Goal: Task Accomplishment & Management: Complete application form

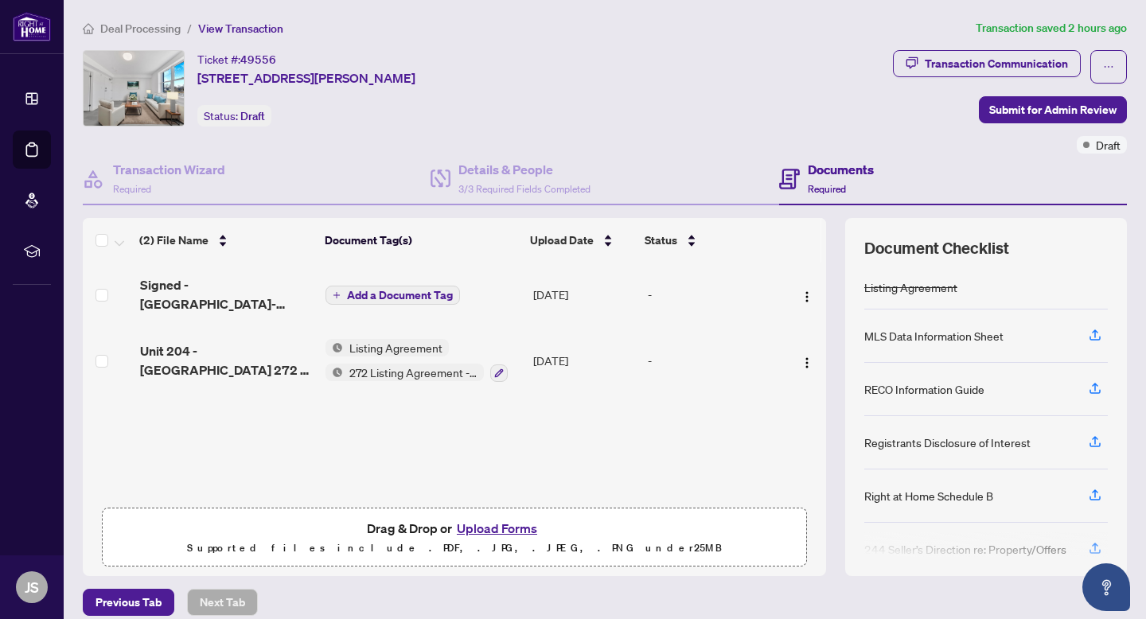
scroll to position [70, 0]
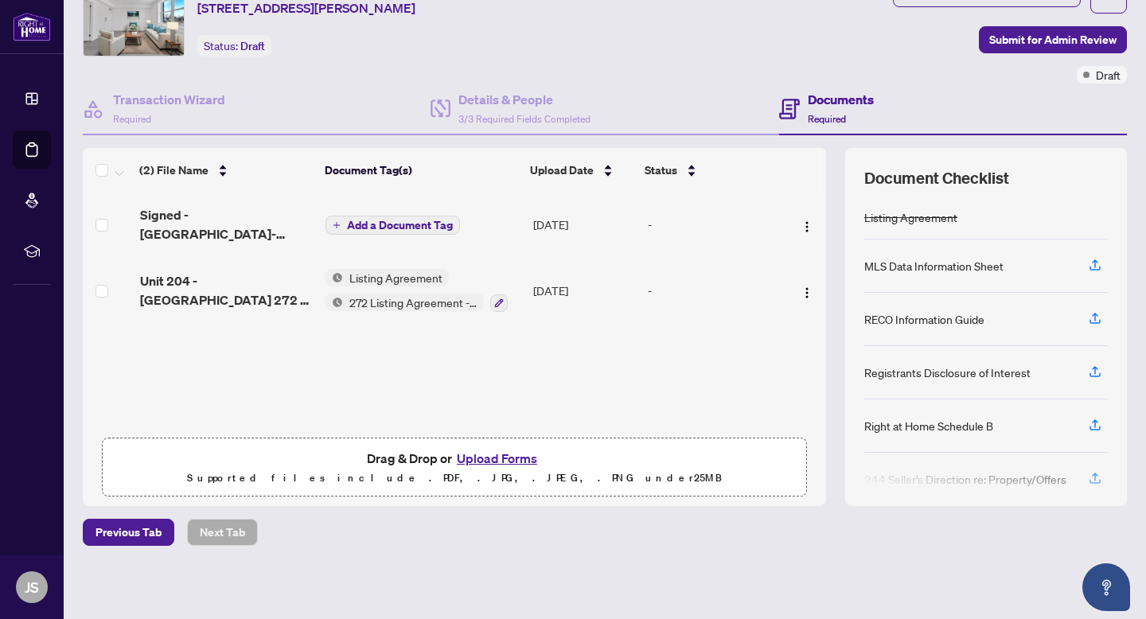
click at [376, 222] on span "Add a Document Tag" at bounding box center [400, 225] width 106 height 11
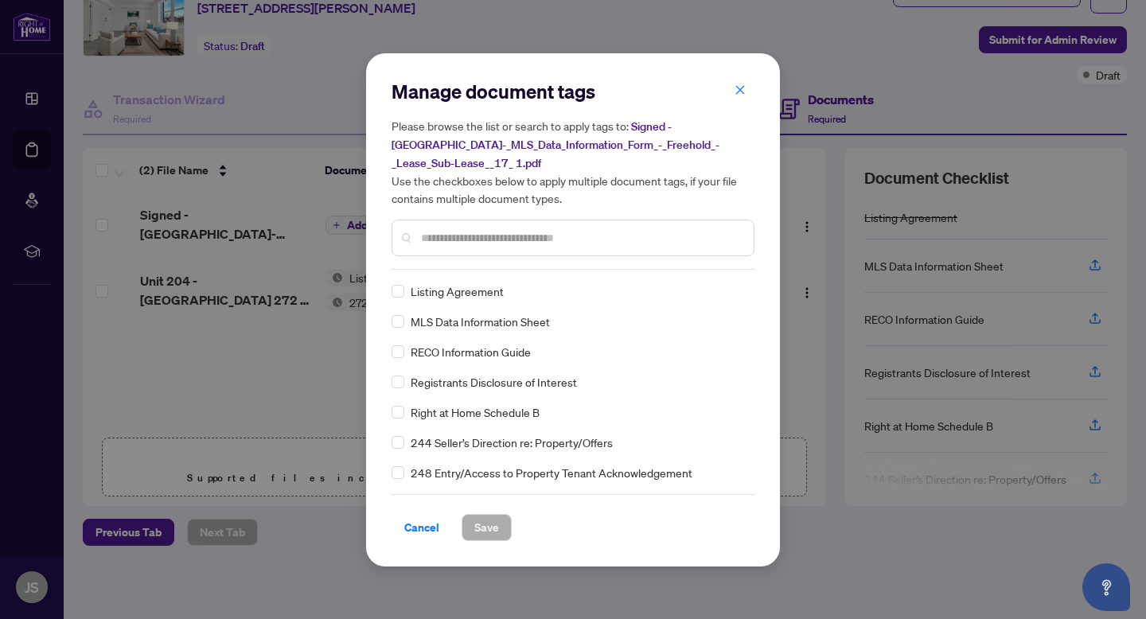
click at [456, 271] on div "Manage document tags Please browse the list or search to apply tags to: Signed …" at bounding box center [572, 310] width 363 height 462
click at [492, 527] on span "Save" at bounding box center [486, 527] width 25 height 25
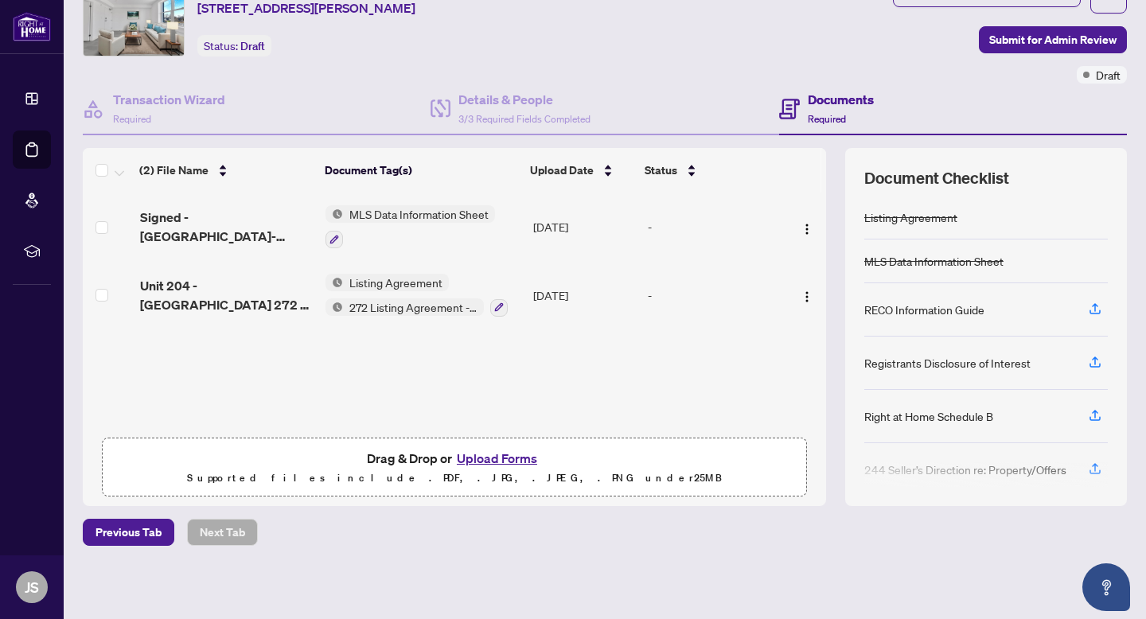
click at [508, 453] on button "Upload Forms" at bounding box center [497, 458] width 90 height 21
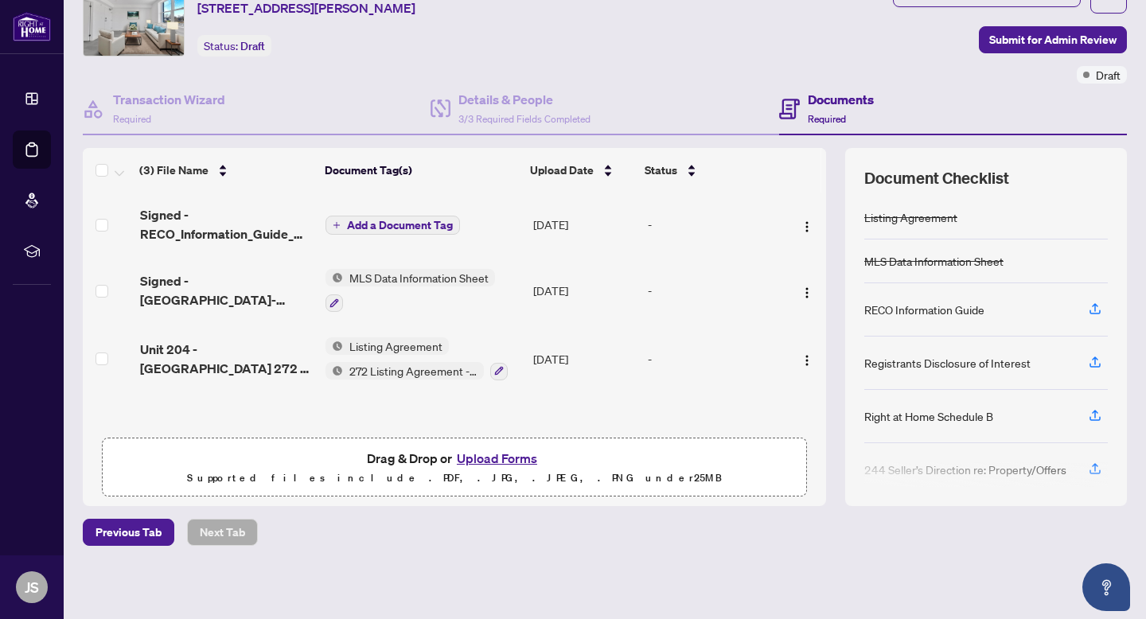
click at [383, 220] on span "Add a Document Tag" at bounding box center [400, 225] width 106 height 11
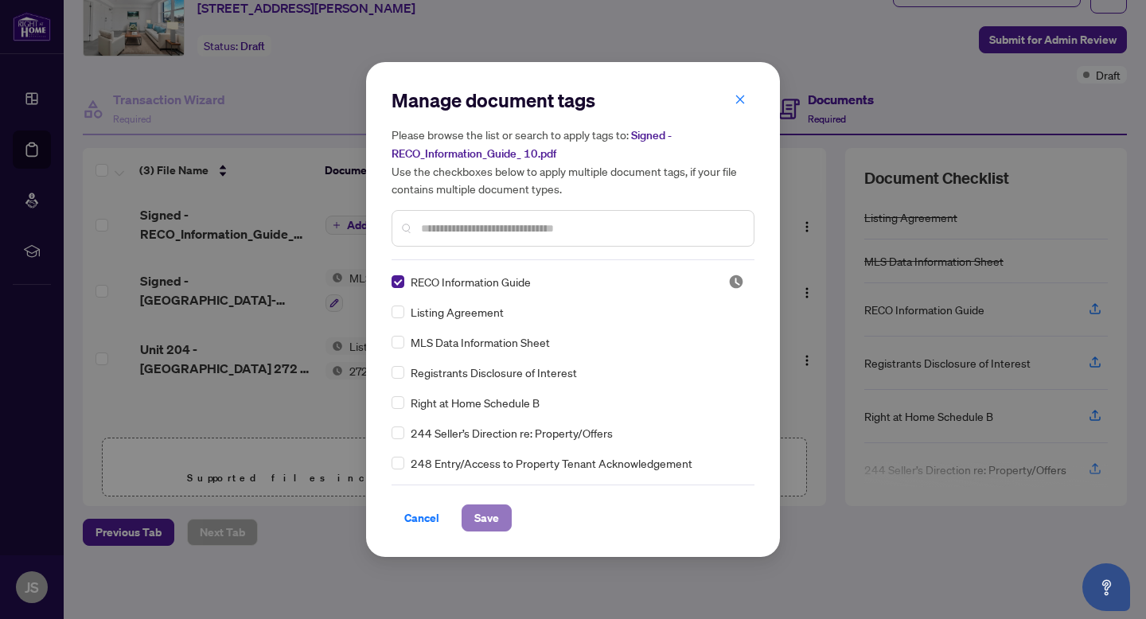
click at [487, 523] on span "Save" at bounding box center [486, 517] width 25 height 25
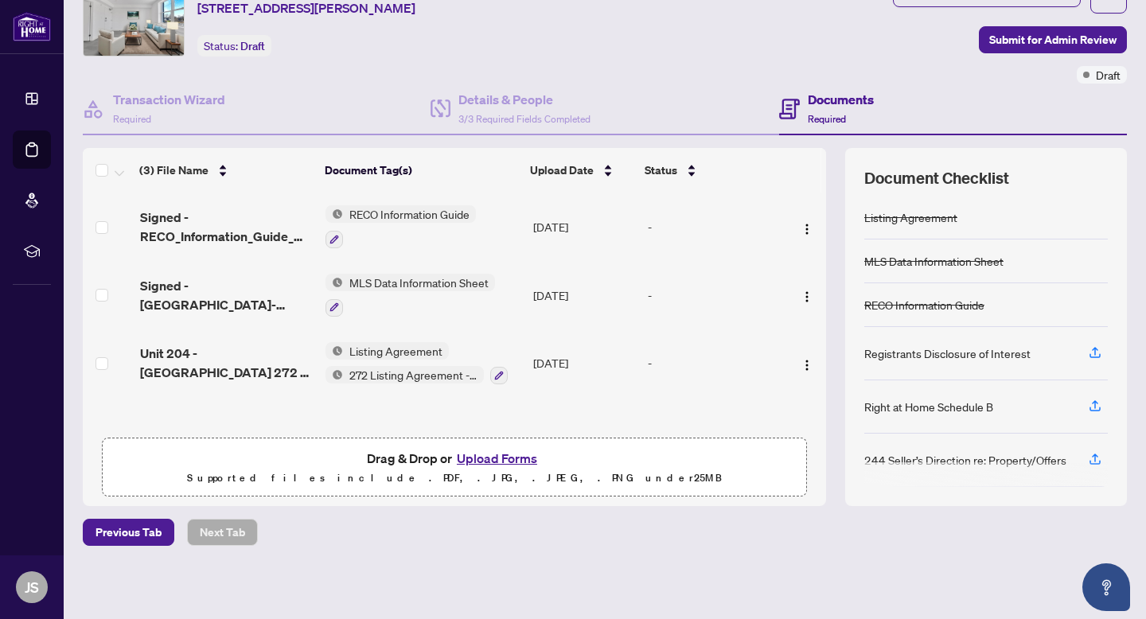
click at [483, 453] on button "Upload Forms" at bounding box center [497, 458] width 90 height 21
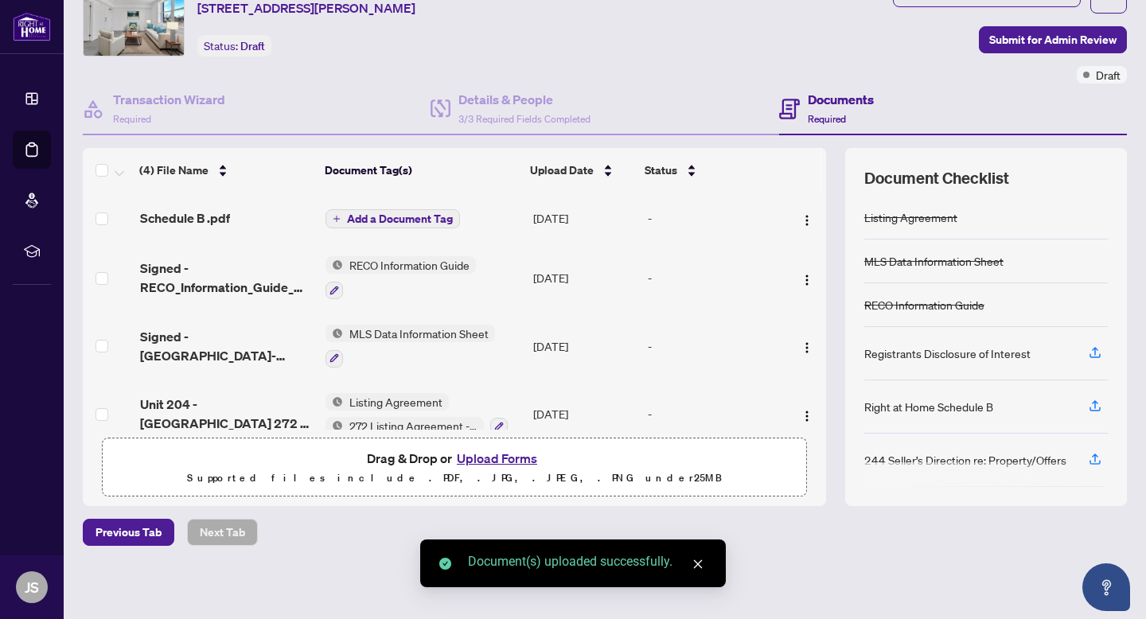
click at [399, 218] on span "Add a Document Tag" at bounding box center [400, 218] width 106 height 11
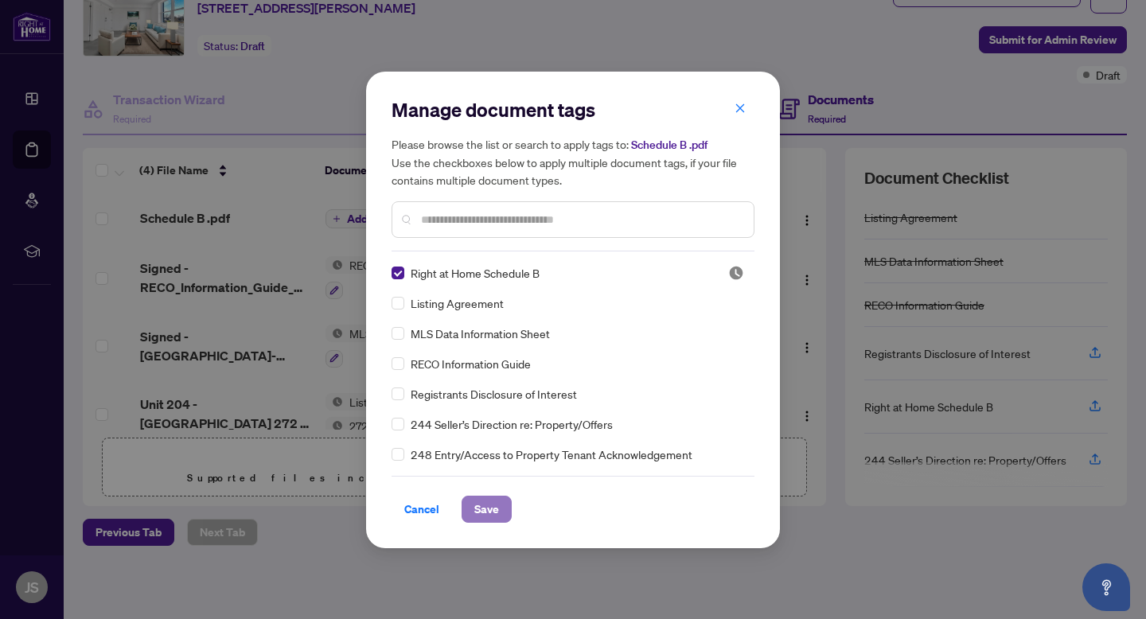
click at [486, 506] on span "Save" at bounding box center [486, 508] width 25 height 25
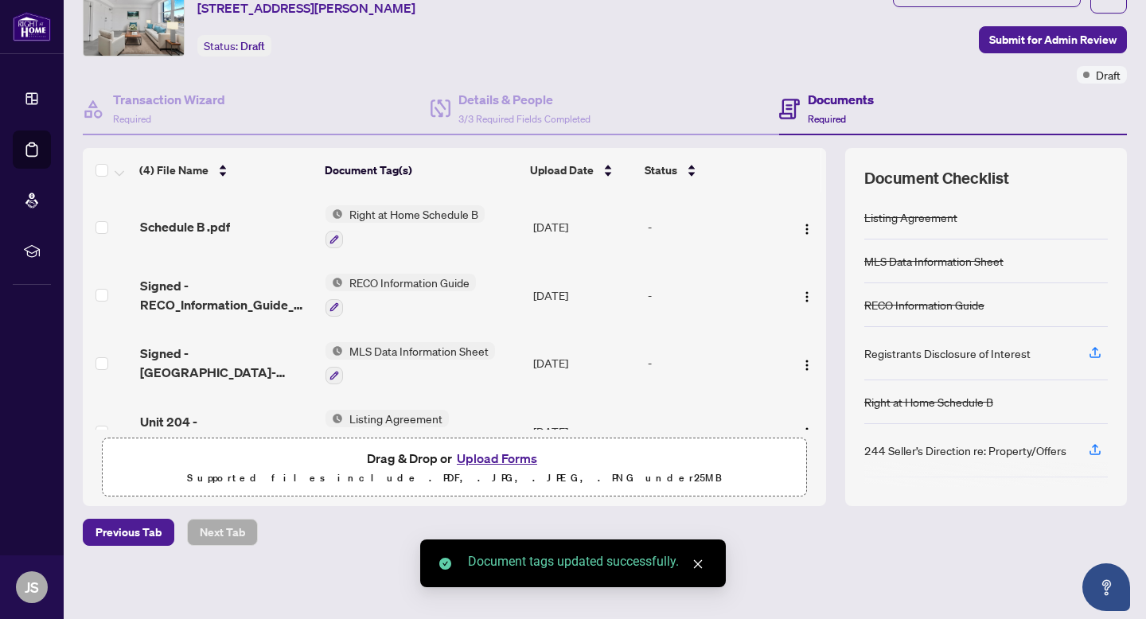
click at [476, 454] on button "Upload Forms" at bounding box center [497, 458] width 90 height 21
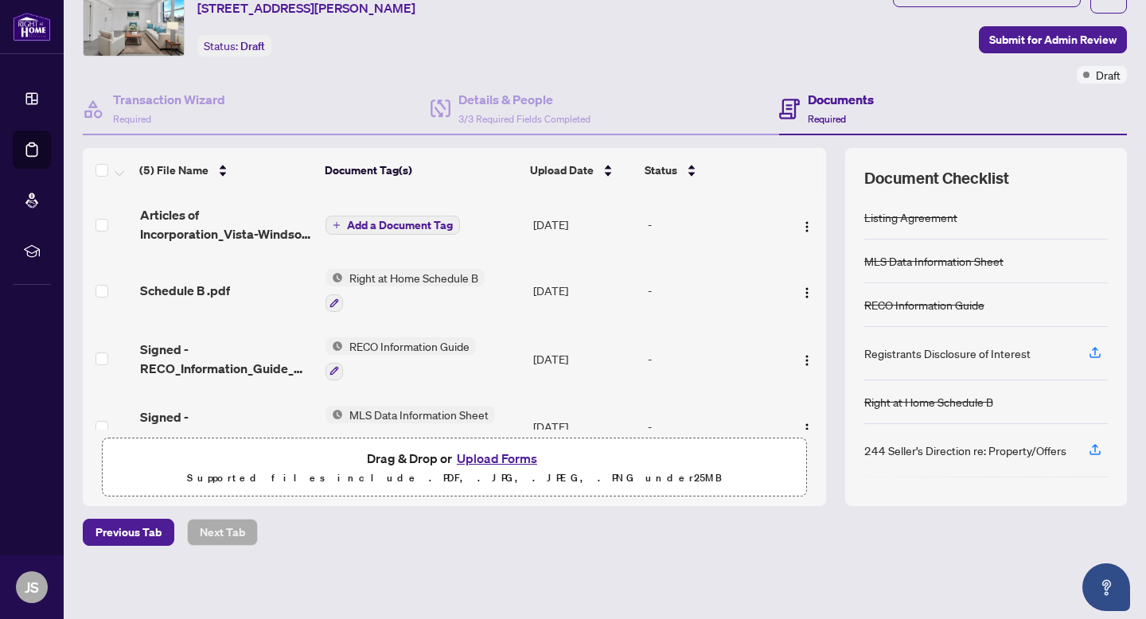
click at [418, 220] on span "Add a Document Tag" at bounding box center [400, 225] width 106 height 11
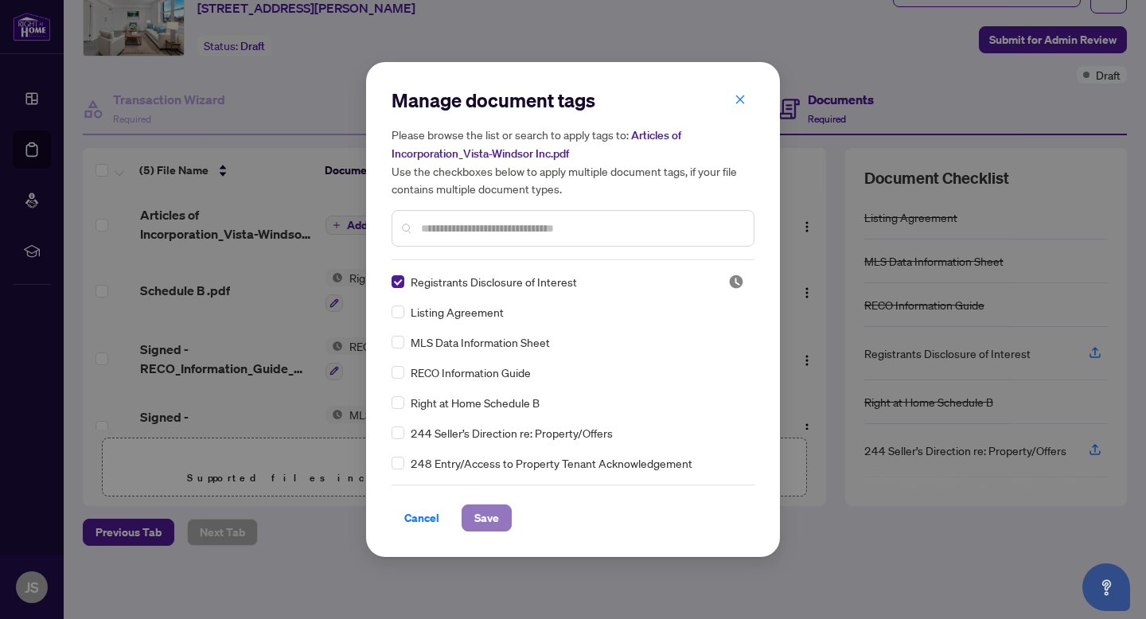
click at [488, 504] on button "Save" at bounding box center [486, 517] width 50 height 27
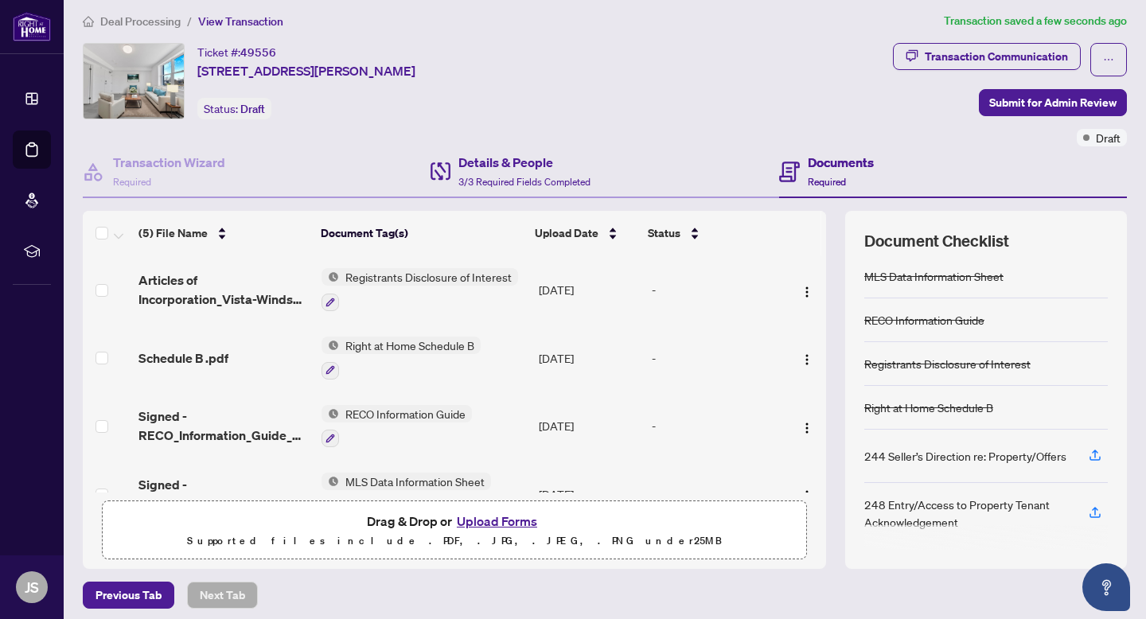
scroll to position [0, 0]
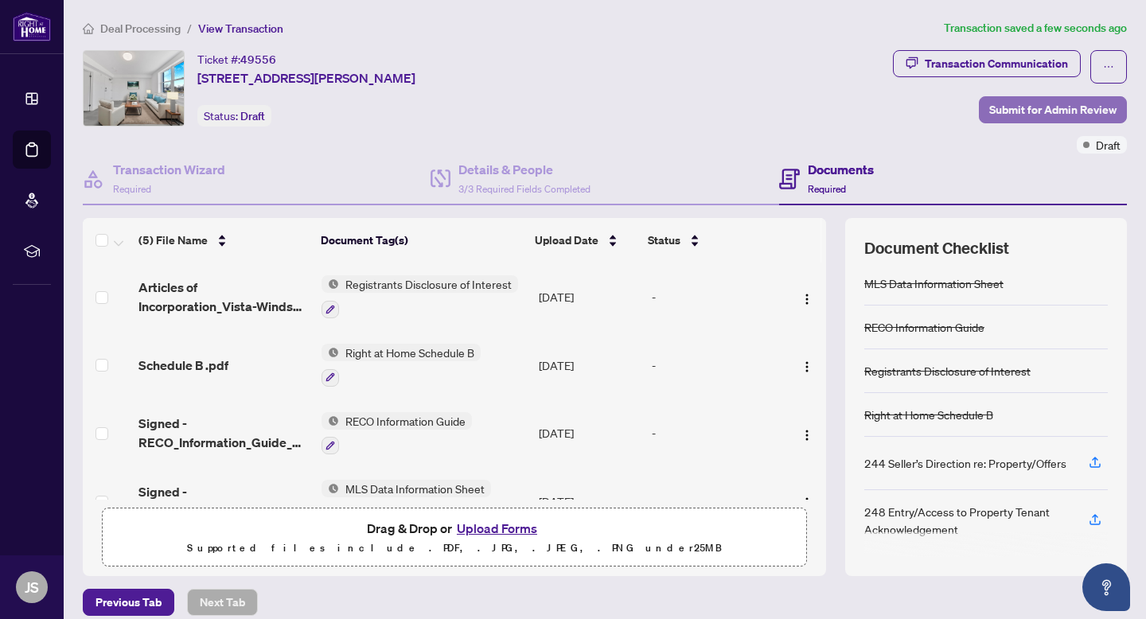
click at [1041, 116] on span "Submit for Admin Review" at bounding box center [1052, 109] width 127 height 25
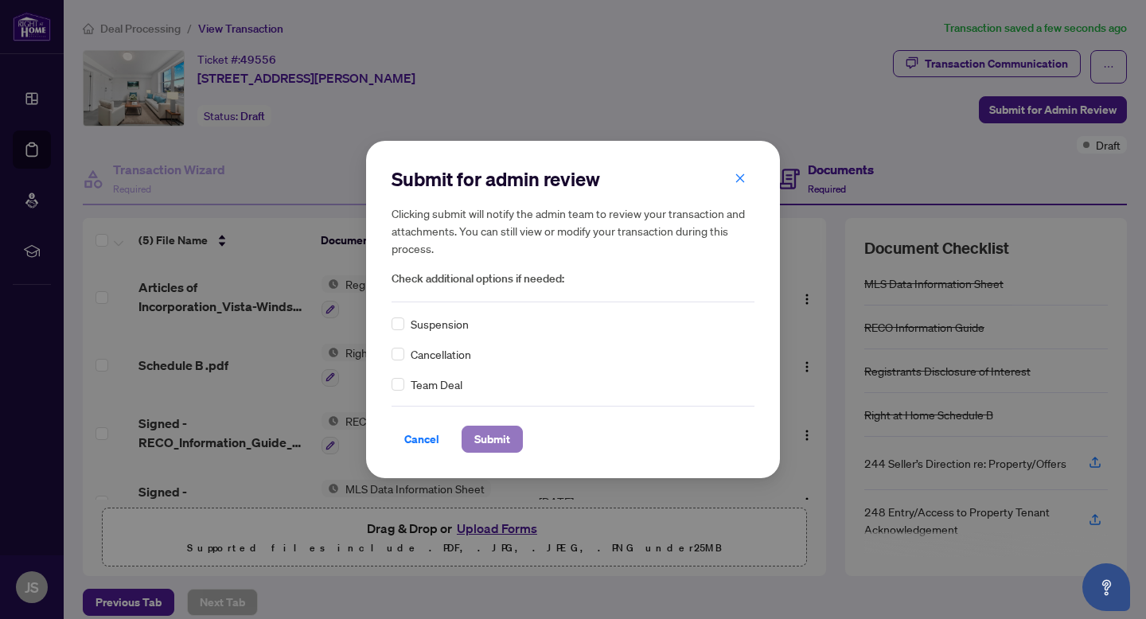
click at [489, 434] on span "Submit" at bounding box center [492, 438] width 36 height 25
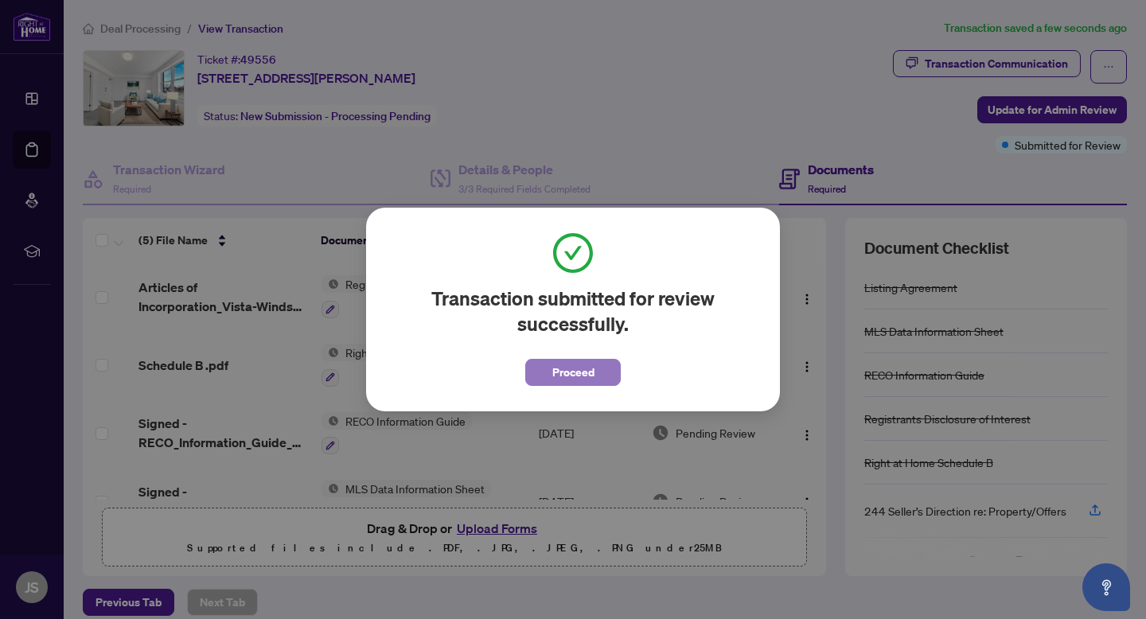
click at [572, 371] on span "Proceed" at bounding box center [573, 372] width 42 height 25
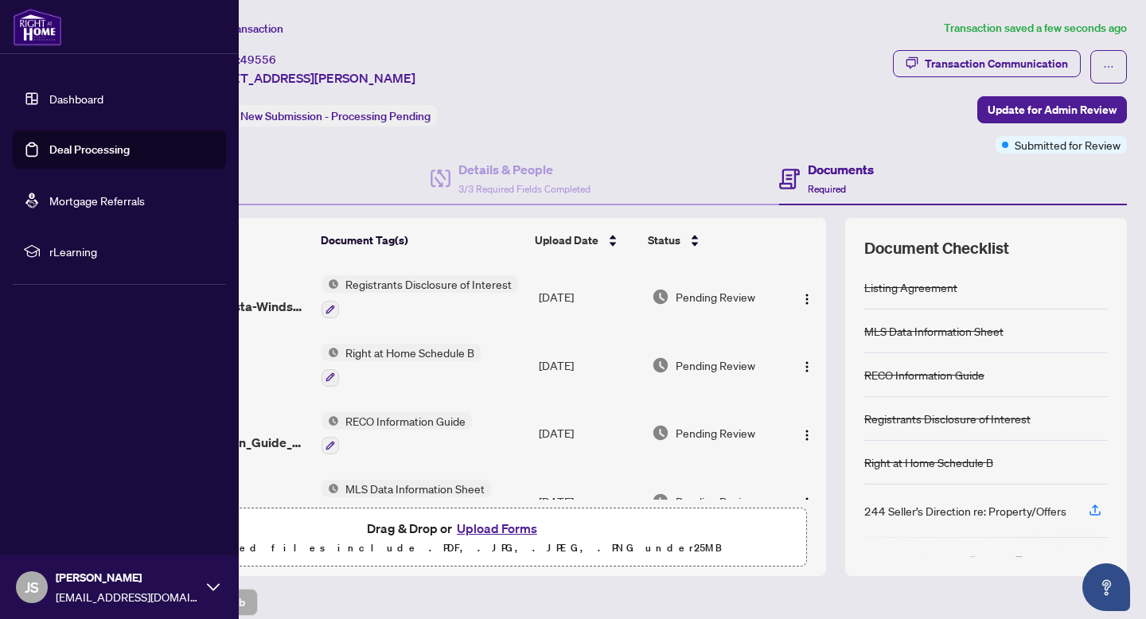
click at [91, 142] on link "Deal Processing" at bounding box center [89, 149] width 80 height 14
